Goal: Transaction & Acquisition: Purchase product/service

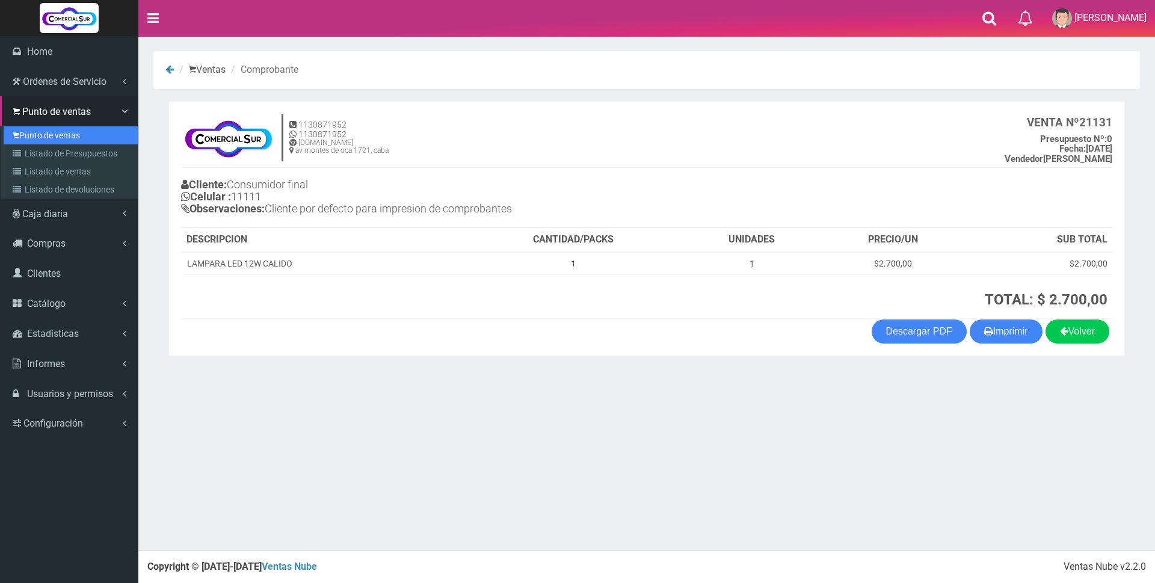
click at [27, 128] on link "Punto de ventas" at bounding box center [71, 135] width 134 height 18
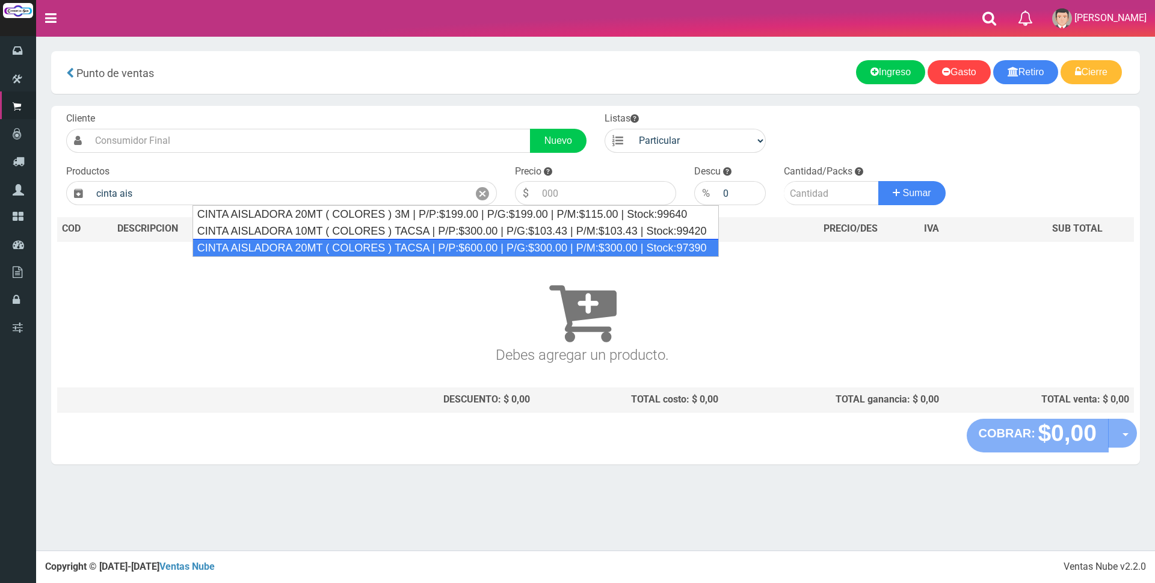
click at [252, 242] on div "CINTA AISLADORA 20MT ( COLORES ) TACSA | P/P:$600.00 | P/G:$300.00 | P/M:$300.0…" at bounding box center [455, 248] width 526 height 18
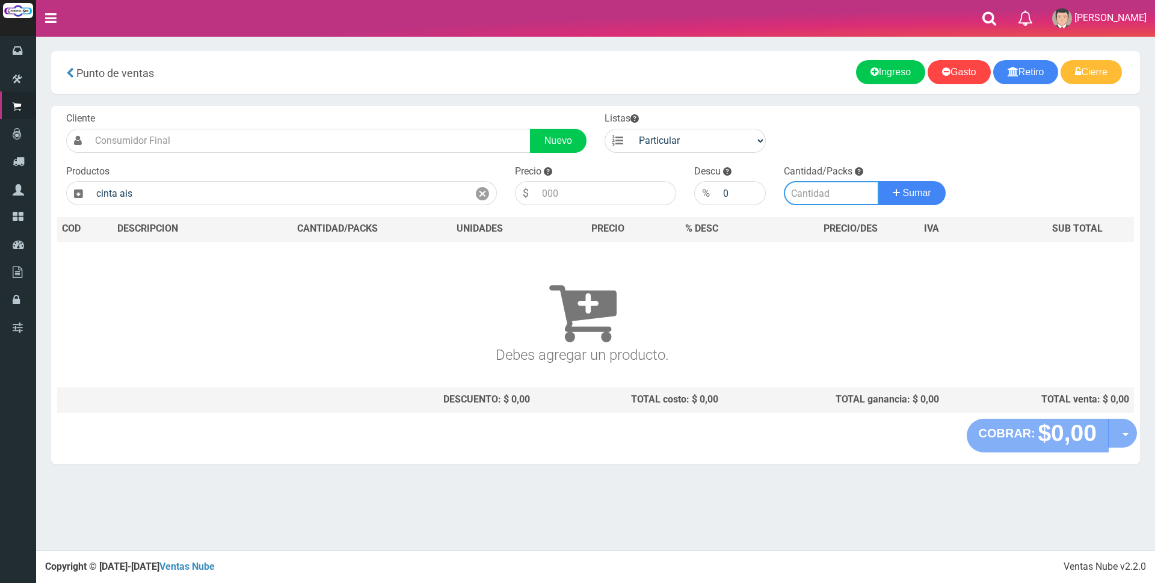
type input "CINTA AISLADORA 20MT ( COLORES ) TACSA | P/P:$600.00 | P/G:$300.00 | P/M:$300.0…"
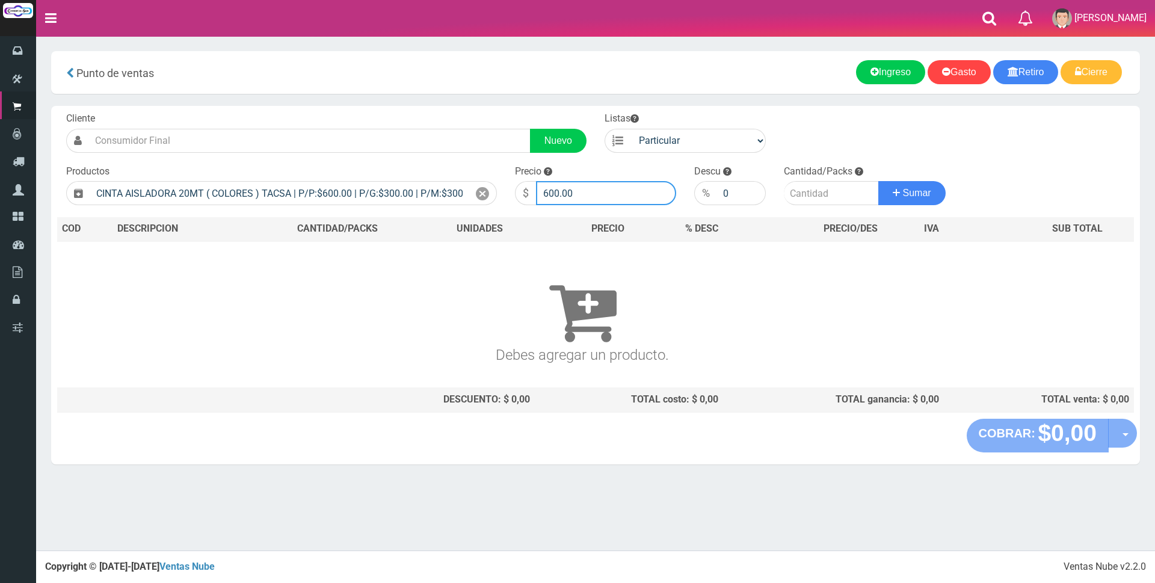
click at [601, 188] on input "600.00" at bounding box center [606, 193] width 140 height 24
type input "6"
type input "3000"
click at [821, 195] on input "number" at bounding box center [831, 193] width 95 height 24
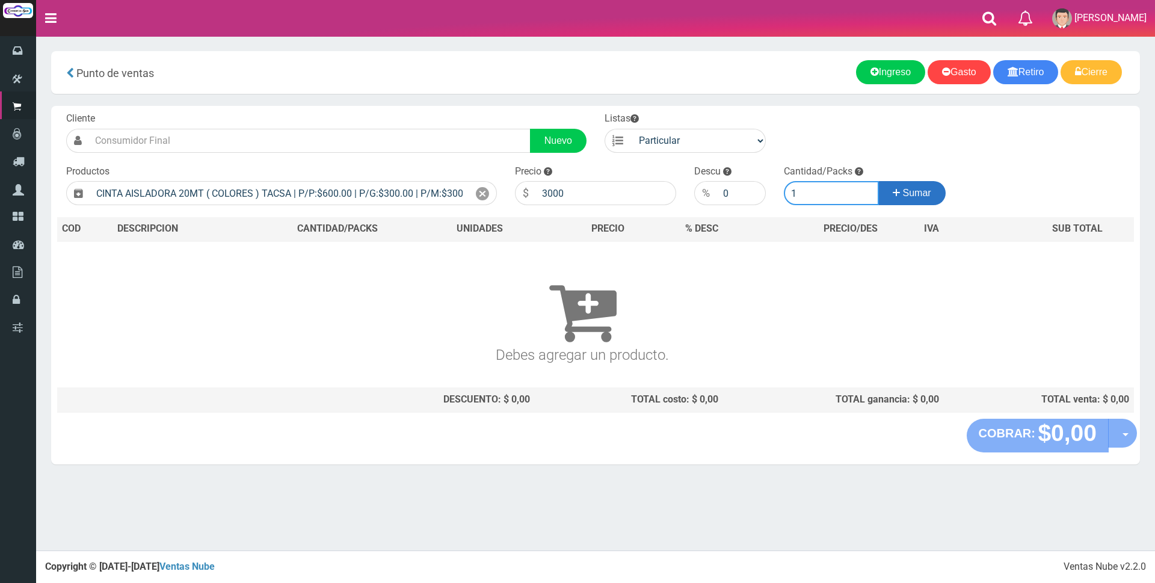
type input "1"
click at [895, 197] on icon at bounding box center [895, 192] width 7 height 17
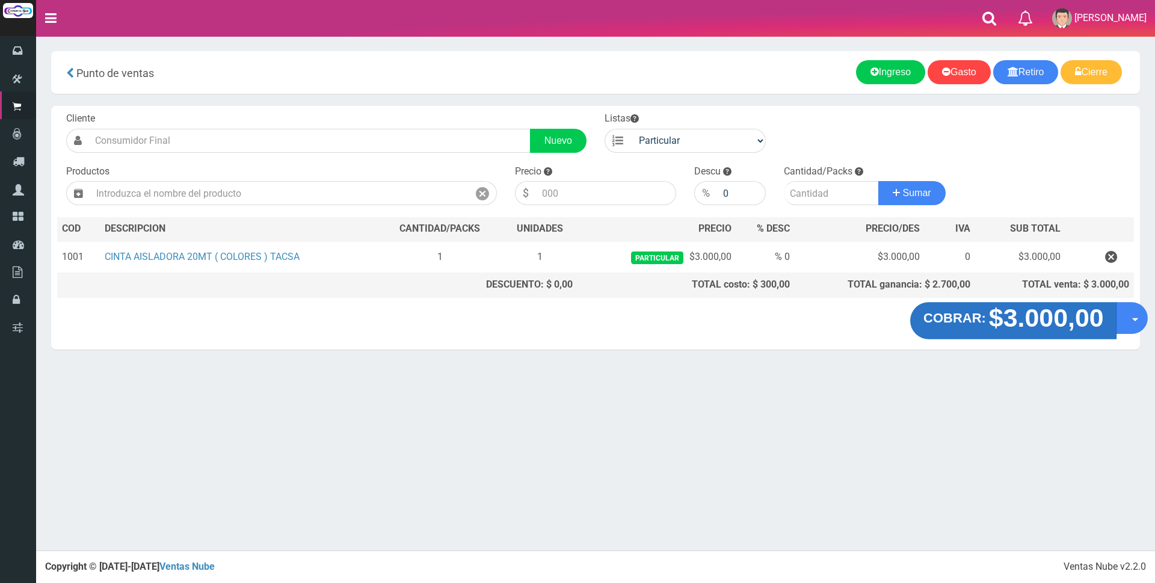
click at [977, 323] on strong "COBRAR:" at bounding box center [954, 318] width 63 height 14
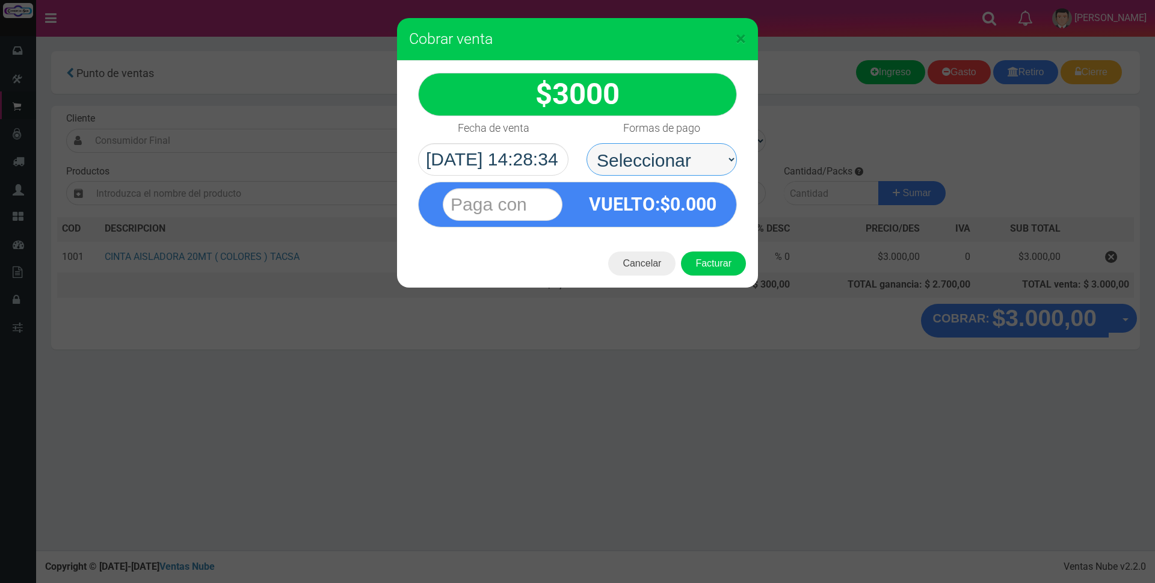
click at [702, 155] on select "Seleccionar Efectivo Tarjeta de Crédito Depósito Débito" at bounding box center [661, 159] width 150 height 32
select select "Efectivo"
click at [586, 143] on select "Seleccionar Efectivo Tarjeta de Crédito Depósito Débito" at bounding box center [661, 159] width 150 height 32
click at [526, 194] on input "text" at bounding box center [503, 204] width 120 height 32
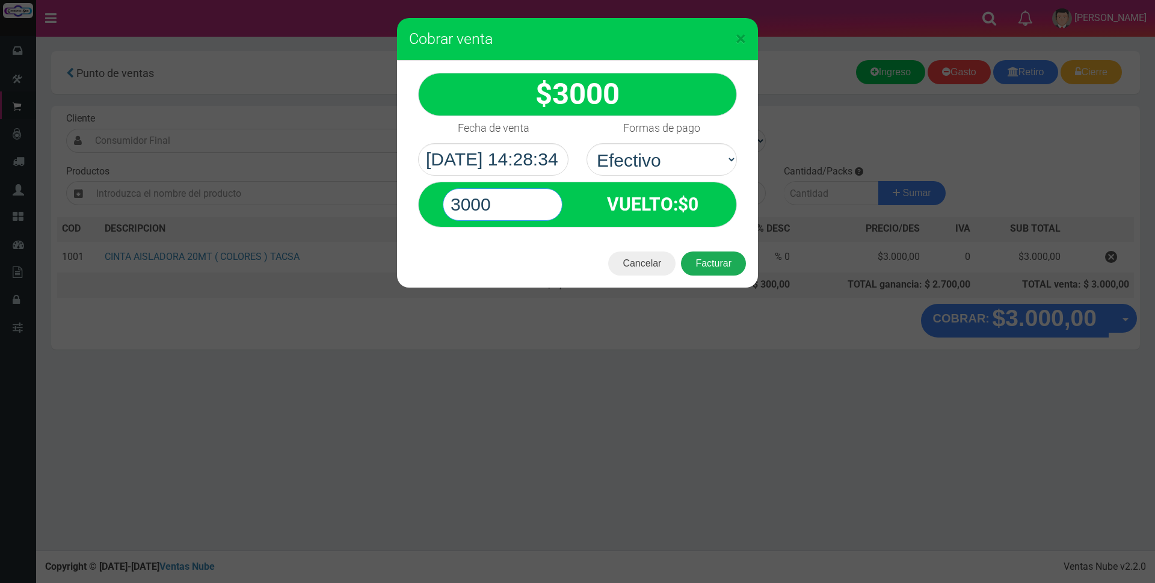
type input "3000"
click at [698, 264] on button "Facturar" at bounding box center [713, 263] width 65 height 24
